Goal: Information Seeking & Learning: Learn about a topic

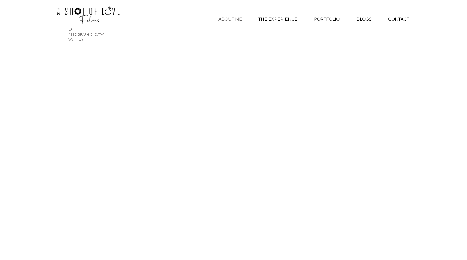
click at [225, 20] on p "ABOUT ME" at bounding box center [230, 19] width 29 height 14
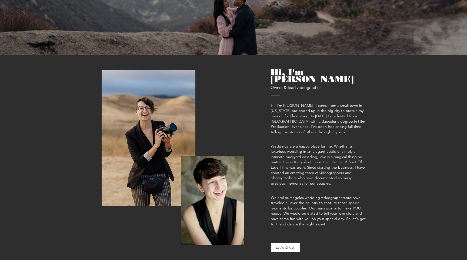
scroll to position [139, 0]
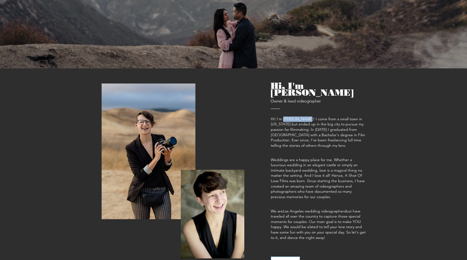
drag, startPoint x: 284, startPoint y: 102, endPoint x: 301, endPoint y: 101, distance: 16.8
click at [301, 116] on span "Hi! I'm Caitlin Pitt! I come from a small town in Washington but ended up in th…" at bounding box center [318, 131] width 94 height 31
copy span "Caitlin Pitt"
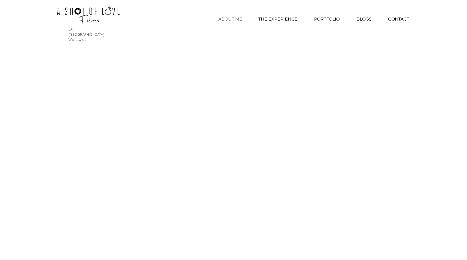
click at [232, 20] on p "ABOUT ME" at bounding box center [230, 19] width 29 height 14
